Goal: Register for event/course

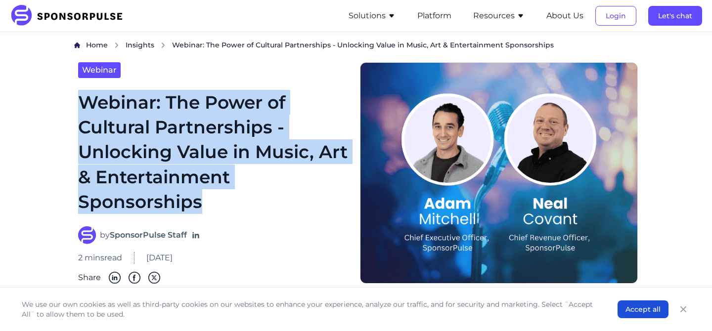
drag, startPoint x: 87, startPoint y: 100, endPoint x: 241, endPoint y: 219, distance: 194.6
click at [241, 219] on div "Webinar Webinar: The Power of Cultural Partnerships - Unlocking Value in Music,…" at bounding box center [213, 172] width 278 height 221
copy h1 "Webinar: The Power of Cultural Partnerships - Unlocking Value in Music, Art & E…"
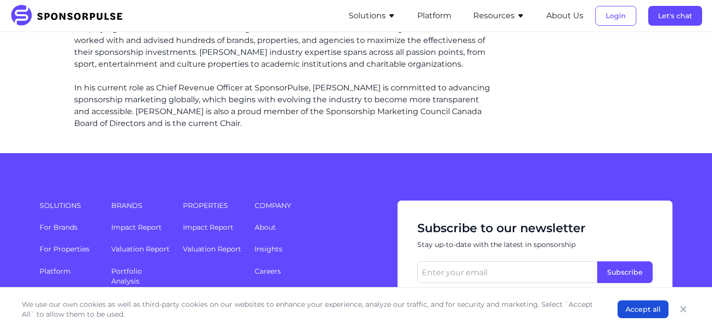
scroll to position [1225, 0]
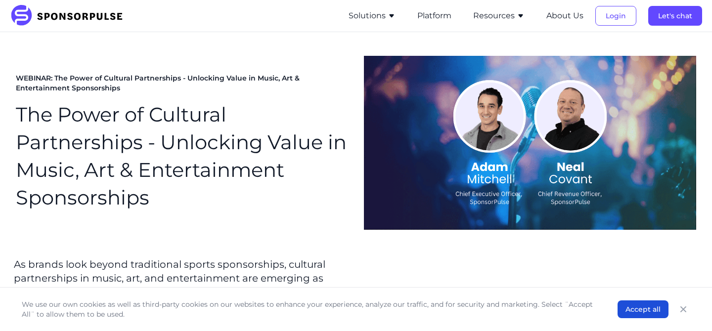
click at [278, 217] on div "WEBINAR: The Power of Cultural Partnerships - Unlocking Value in Music, Art & E…" at bounding box center [356, 143] width 680 height 190
click at [198, 194] on h1 "The Power of Cultural Partnerships - Unlocking Value in Music, Art & Entertainm…" at bounding box center [182, 156] width 332 height 111
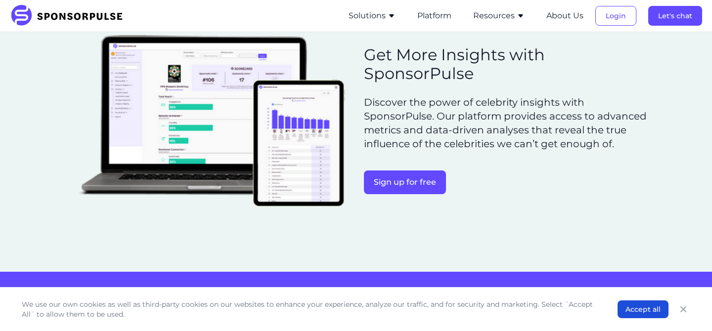
scroll to position [704, 0]
